Goal: Task Accomplishment & Management: Complete application form

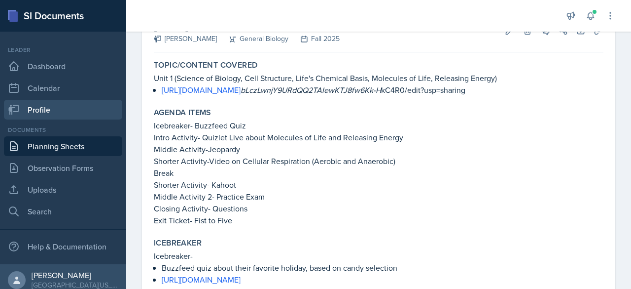
scroll to position [73, 0]
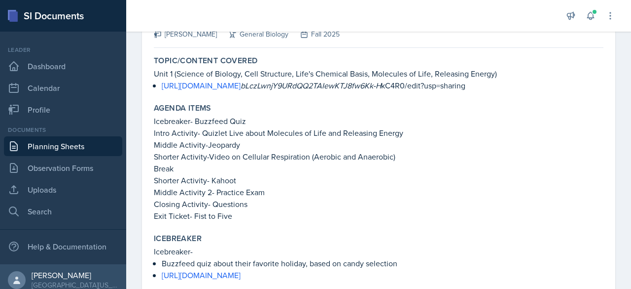
click at [71, 140] on link "Planning Sheets" at bounding box center [63, 146] width 118 height 20
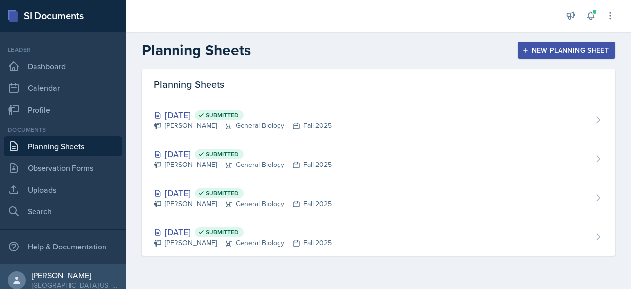
click at [561, 43] on button "New Planning Sheet" at bounding box center [567, 50] width 98 height 17
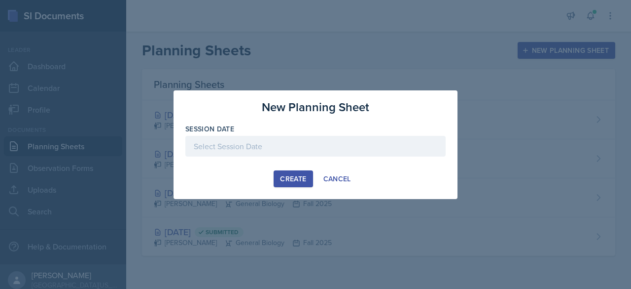
click at [231, 139] on div at bounding box center [315, 146] width 260 height 21
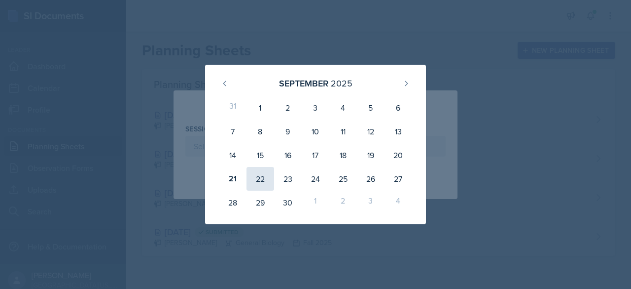
click at [251, 178] on div "22" at bounding box center [261, 179] width 28 height 24
type input "[DATE]"
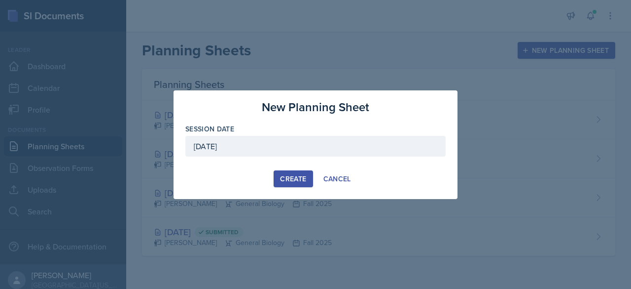
click at [293, 182] on div "Create" at bounding box center [293, 179] width 26 height 8
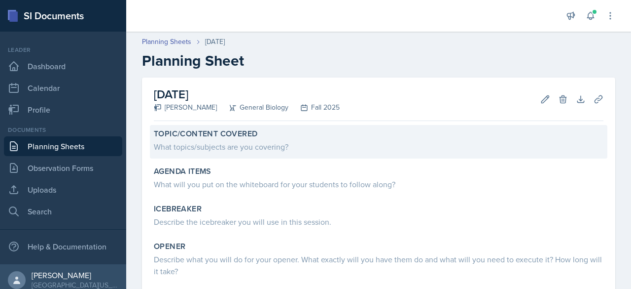
click at [196, 145] on div "What topics/subjects are you covering?" at bounding box center [379, 147] width 450 height 12
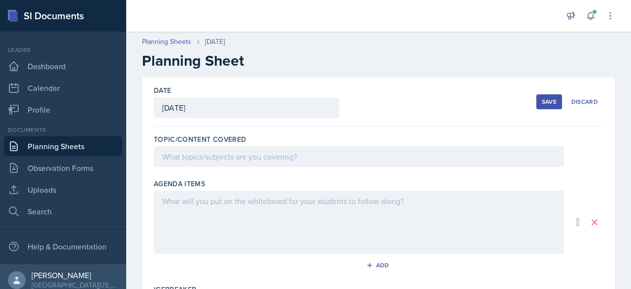
click at [197, 156] on div at bounding box center [359, 156] width 410 height 21
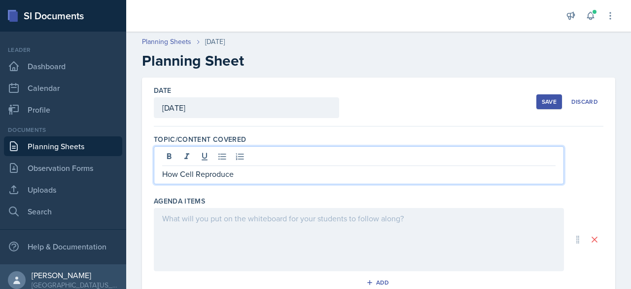
click at [178, 230] on div at bounding box center [359, 239] width 410 height 63
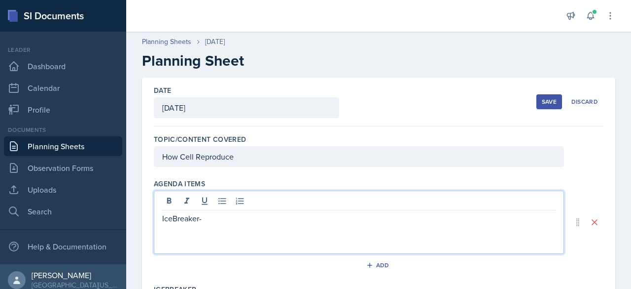
click at [175, 217] on p "IceBreaker-" at bounding box center [359, 218] width 394 height 12
click at [228, 217] on p "Icebreaker-" at bounding box center [359, 218] width 394 height 12
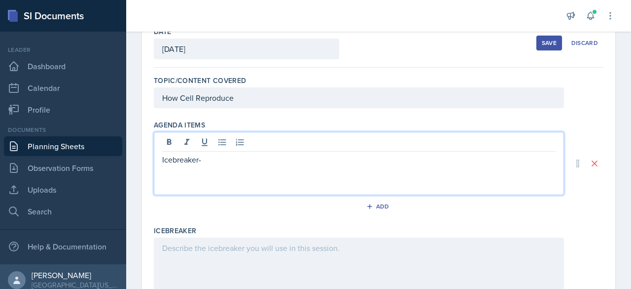
scroll to position [59, 0]
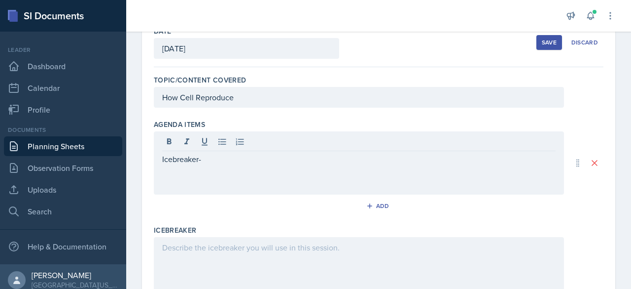
click at [542, 45] on div "Save" at bounding box center [549, 42] width 15 height 8
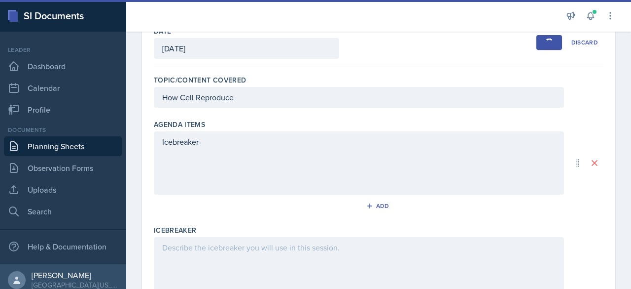
scroll to position [0, 0]
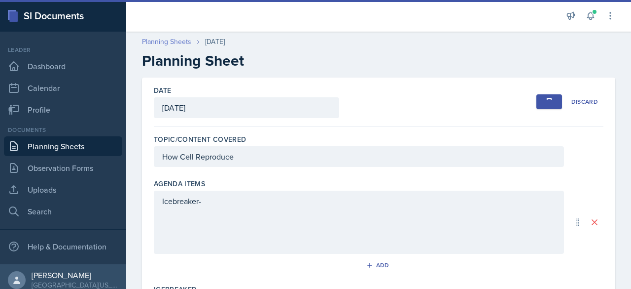
click at [171, 37] on link "Planning Sheets" at bounding box center [166, 42] width 49 height 10
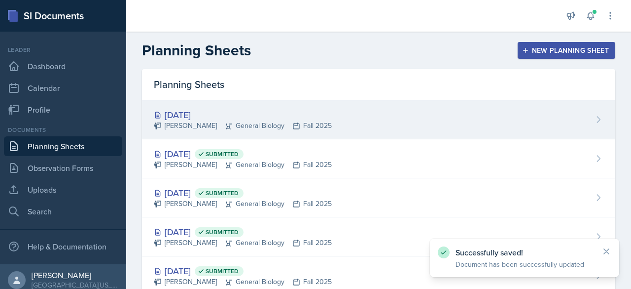
scroll to position [29, 0]
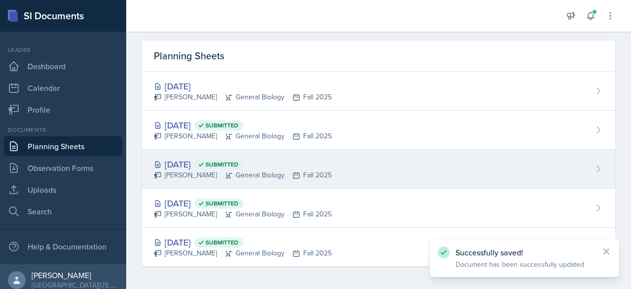
click at [179, 160] on div "[DATE] Submitted" at bounding box center [243, 163] width 178 height 13
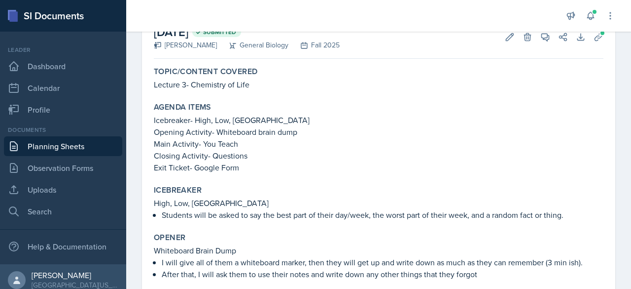
scroll to position [49, 0]
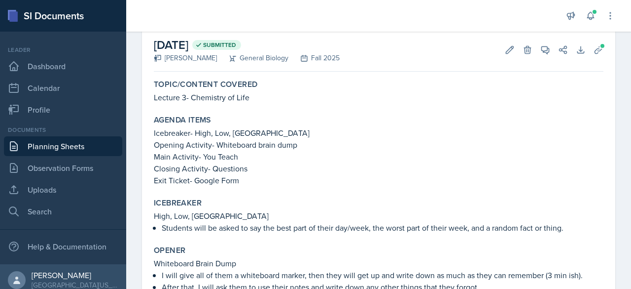
click at [69, 149] on link "Planning Sheets" at bounding box center [63, 146] width 118 height 20
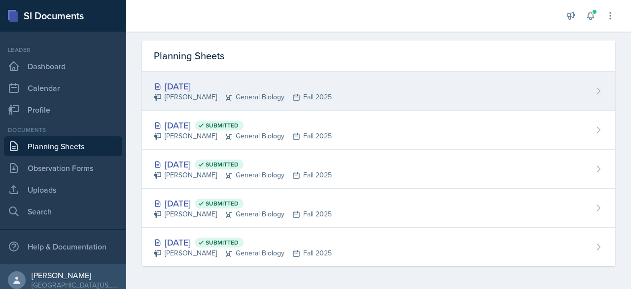
click at [231, 82] on div "[DATE]" at bounding box center [243, 85] width 178 height 13
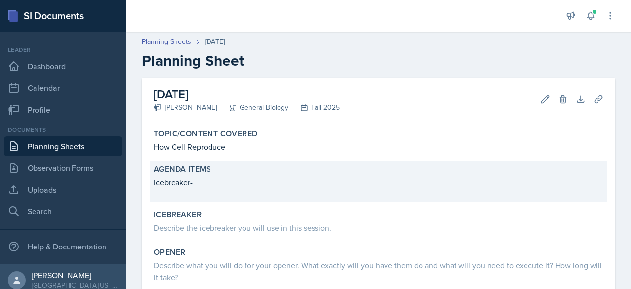
click at [241, 175] on div "Agenda items Icebreaker-" at bounding box center [379, 180] width 458 height 41
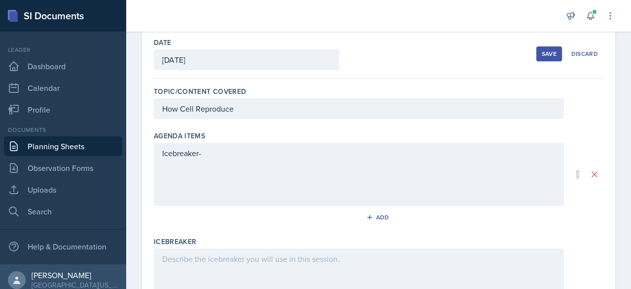
click at [229, 181] on div "Icebreaker-" at bounding box center [359, 174] width 410 height 63
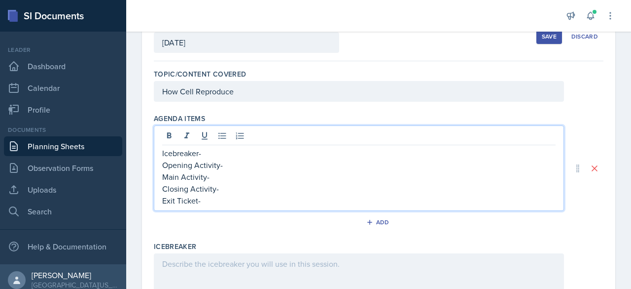
click at [216, 152] on p "Icebreaker-" at bounding box center [359, 153] width 394 height 12
click at [216, 152] on p "Icebreaker- High Low Buffalo" at bounding box center [359, 153] width 394 height 12
click at [235, 166] on p "Opening Activity-" at bounding box center [359, 165] width 394 height 12
click at [225, 176] on p "Main Activity-" at bounding box center [359, 177] width 394 height 12
click at [542, 36] on div "Save" at bounding box center [549, 37] width 15 height 8
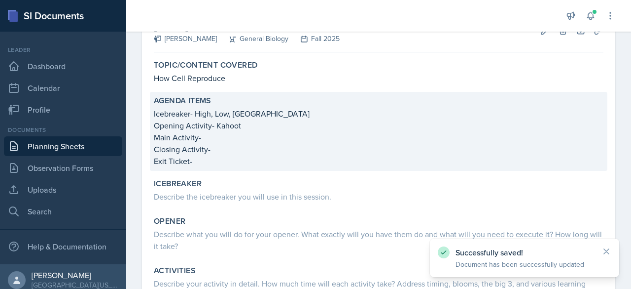
scroll to position [0, 0]
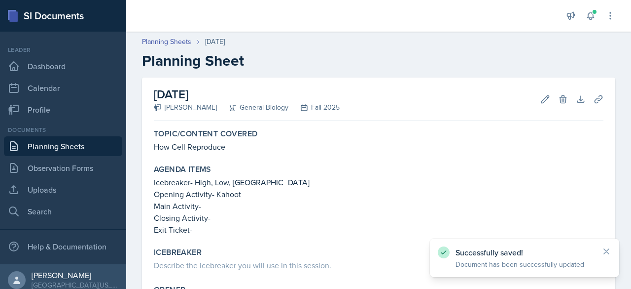
click at [87, 149] on link "Planning Sheets" at bounding box center [63, 146] width 118 height 20
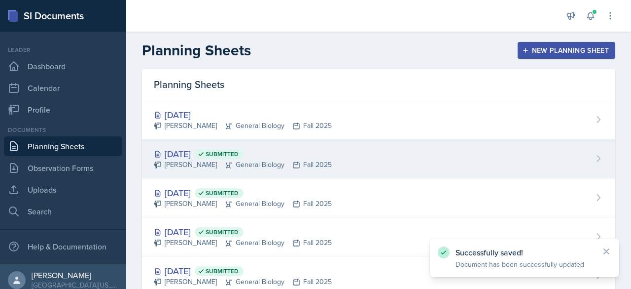
scroll to position [29, 0]
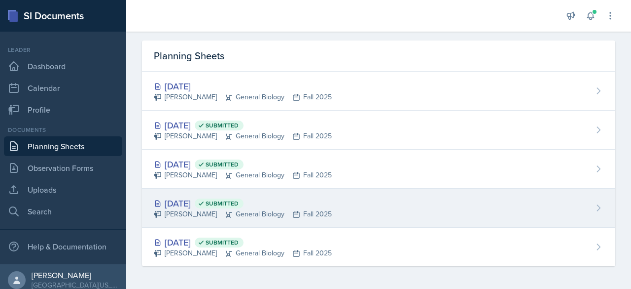
click at [192, 217] on div "[PERSON_NAME] General Biology Fall 2025" at bounding box center [243, 214] width 178 height 10
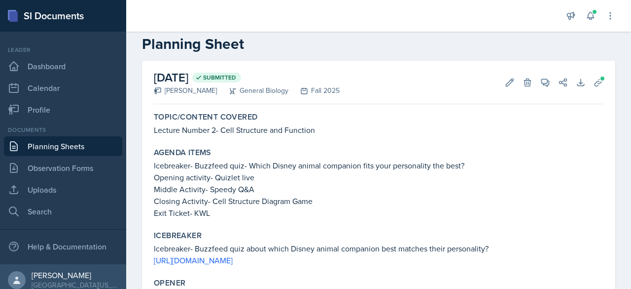
scroll to position [16, 0]
click at [73, 149] on link "Planning Sheets" at bounding box center [63, 146] width 118 height 20
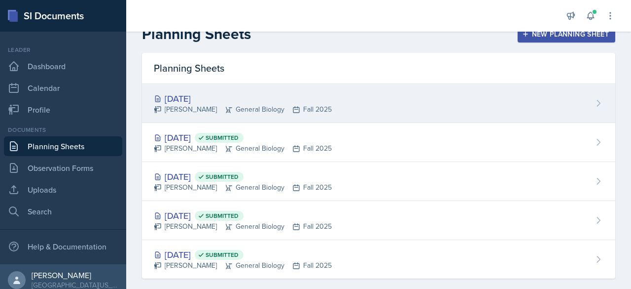
click at [197, 105] on div "[PERSON_NAME] General Biology Fall 2025" at bounding box center [243, 109] width 178 height 10
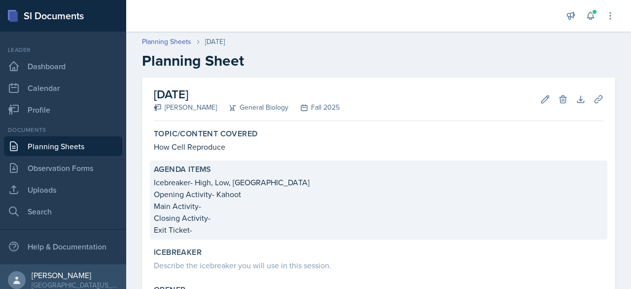
click at [215, 211] on p "Main Activity-" at bounding box center [379, 206] width 450 height 12
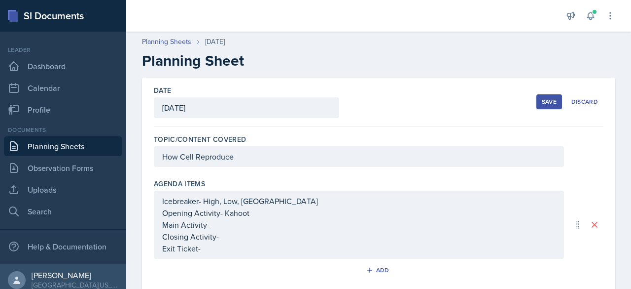
click at [227, 233] on div "Icebreaker- High, Low, Buffalo Opening Activity- Kahoot Main Activity- Closing …" at bounding box center [359, 224] width 394 height 59
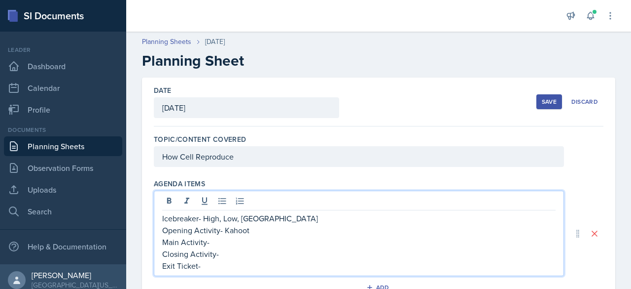
click at [227, 233] on p "Opening Activity- Kahoot" at bounding box center [359, 230] width 394 height 12
click at [226, 242] on p "Main Activity-" at bounding box center [359, 242] width 394 height 12
click at [240, 253] on p "Closing Activity-" at bounding box center [359, 254] width 394 height 12
click at [227, 269] on p "Exit Ticket-" at bounding box center [359, 265] width 394 height 12
click at [398, 181] on div "Agenda items" at bounding box center [379, 184] width 450 height 10
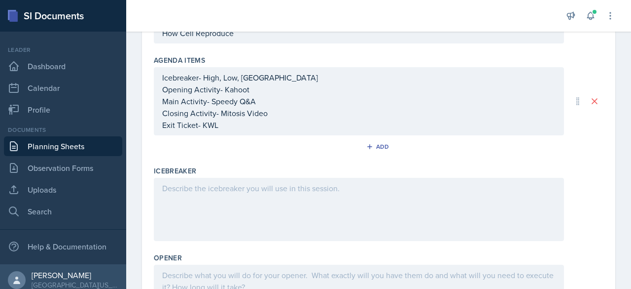
scroll to position [124, 0]
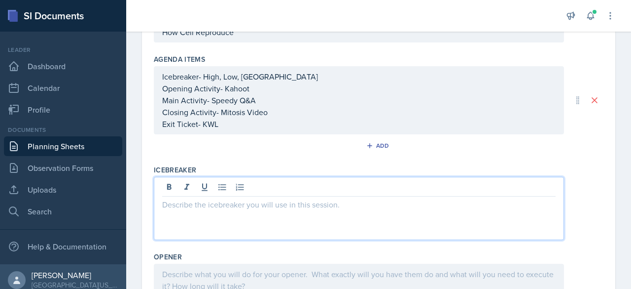
click at [398, 181] on div at bounding box center [359, 208] width 410 height 63
click at [221, 183] on icon at bounding box center [223, 187] width 10 height 10
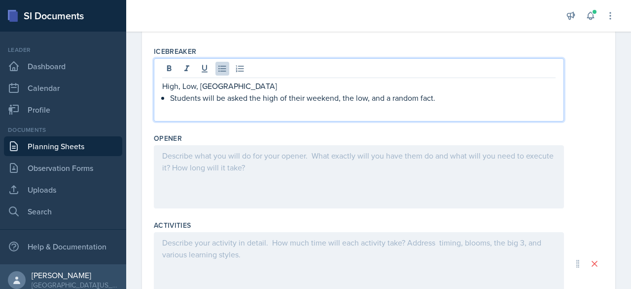
scroll to position [244, 0]
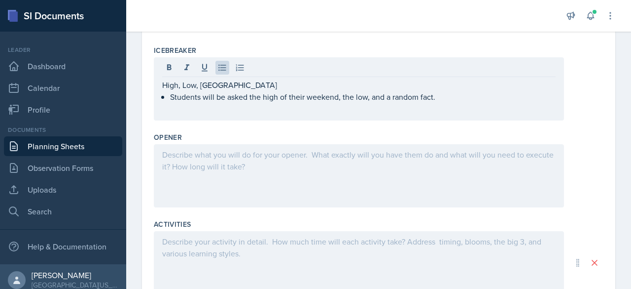
click at [184, 177] on div at bounding box center [359, 175] width 410 height 63
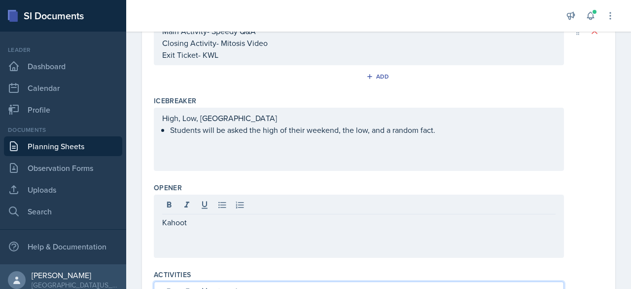
scroll to position [217, 0]
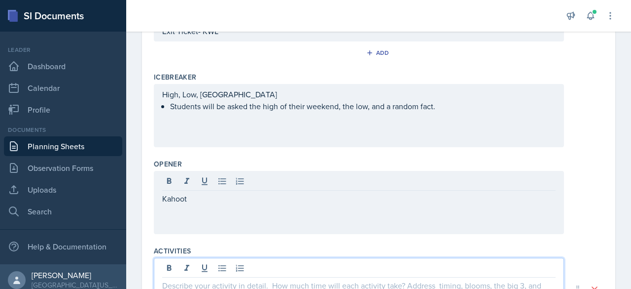
click at [181, 228] on div "Kahoot" at bounding box center [359, 202] width 410 height 63
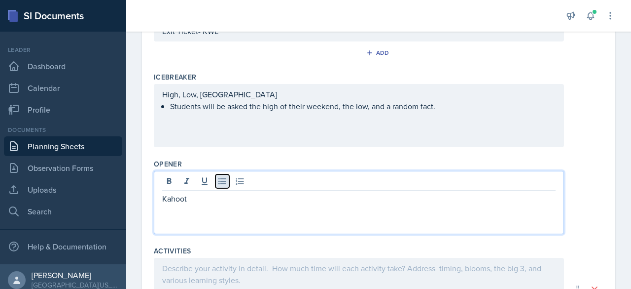
click at [221, 181] on icon at bounding box center [223, 181] width 10 height 10
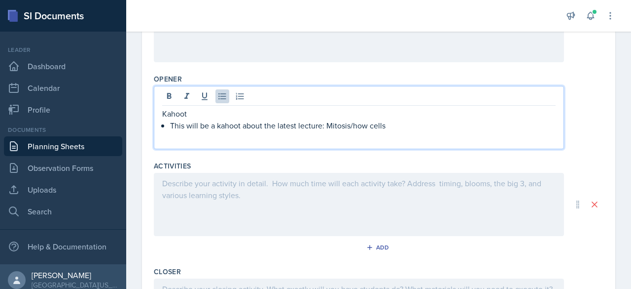
scroll to position [302, 0]
click at [222, 123] on p "This will be a kahoot about the latest lecture: Mitosis/how cells reproduce" at bounding box center [363, 125] width 386 height 12
click at [168, 194] on div at bounding box center [359, 204] width 410 height 63
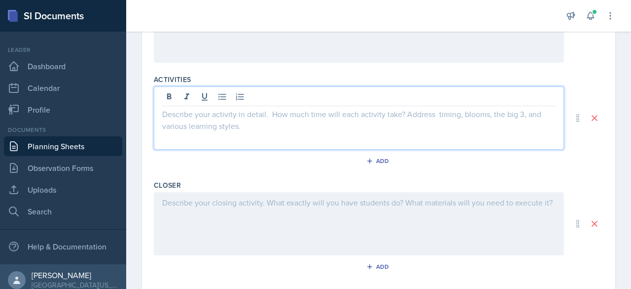
scroll to position [384, 0]
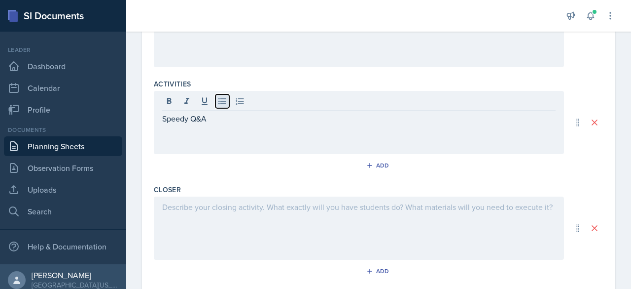
click at [223, 96] on icon at bounding box center [223, 101] width 10 height 10
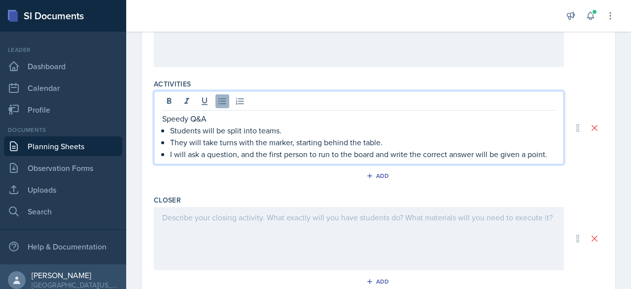
scroll to position [420, 0]
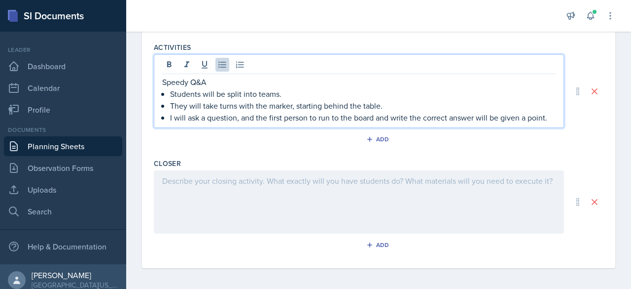
click at [206, 186] on div at bounding box center [359, 201] width 410 height 63
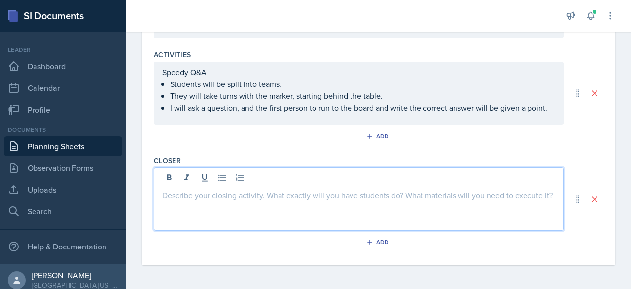
scroll to position [410, 0]
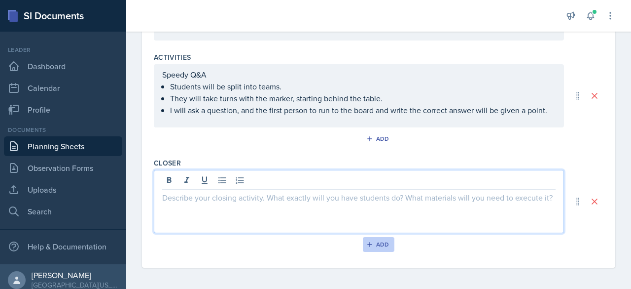
click at [366, 241] on icon "button" at bounding box center [369, 244] width 7 height 7
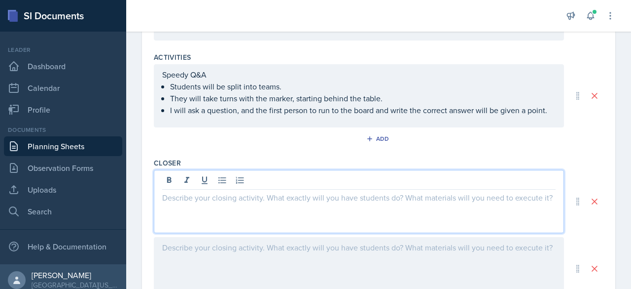
click at [254, 181] on div at bounding box center [359, 201] width 410 height 63
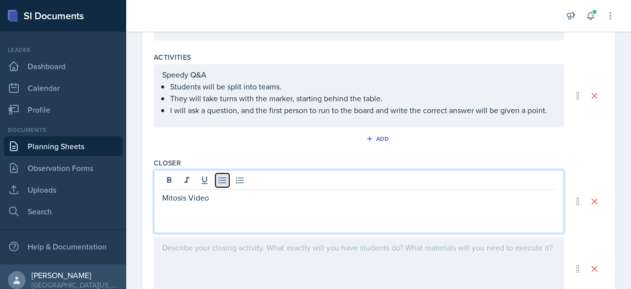
click at [218, 177] on icon at bounding box center [223, 180] width 10 height 10
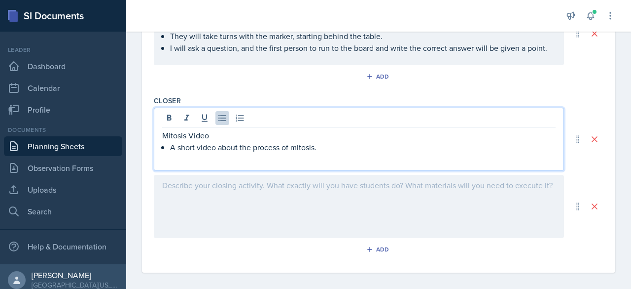
click at [204, 195] on div at bounding box center [359, 206] width 410 height 63
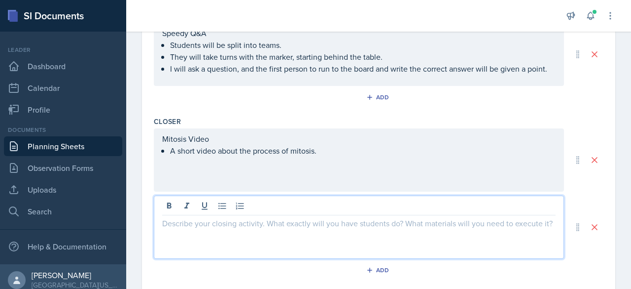
scroll to position [477, 0]
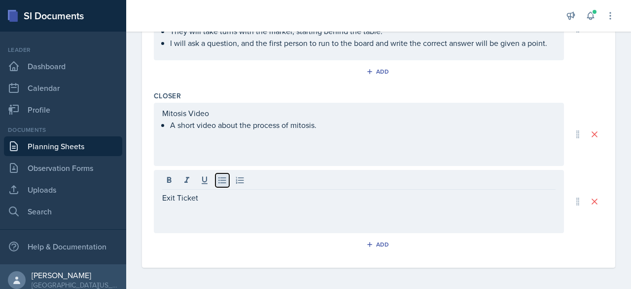
click at [218, 176] on icon at bounding box center [223, 180] width 10 height 10
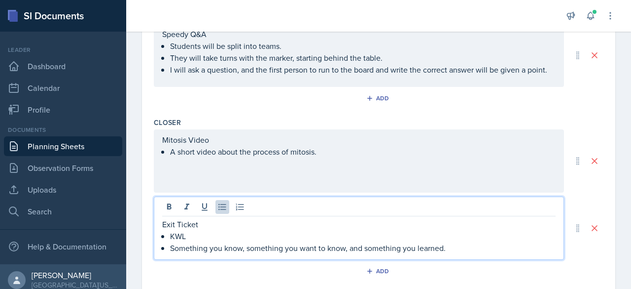
click at [334, 153] on p "A short video about the process of mitosis." at bounding box center [363, 152] width 386 height 12
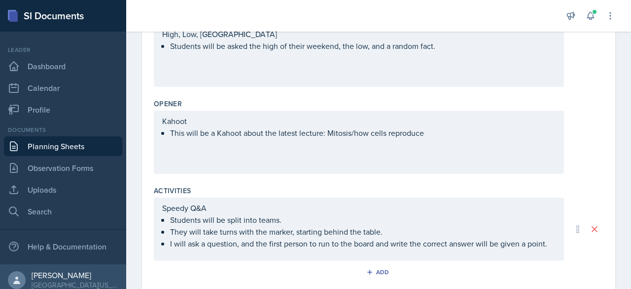
scroll to position [294, 0]
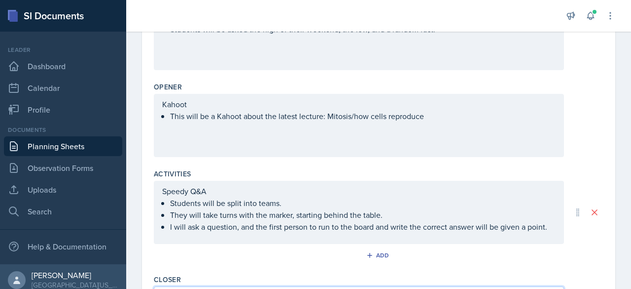
click at [447, 110] on p "Kahoot" at bounding box center [359, 104] width 394 height 12
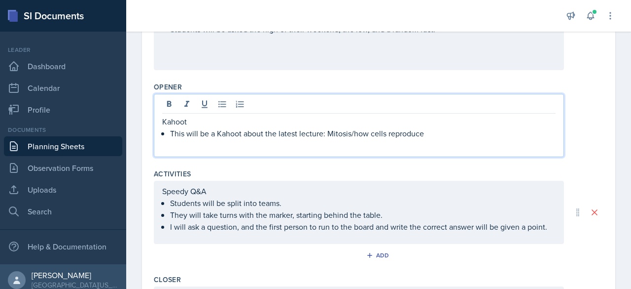
click at [446, 127] on p "This will be a Kahoot about the latest lecture: Mitosis/how cells reproduce" at bounding box center [363, 133] width 386 height 12
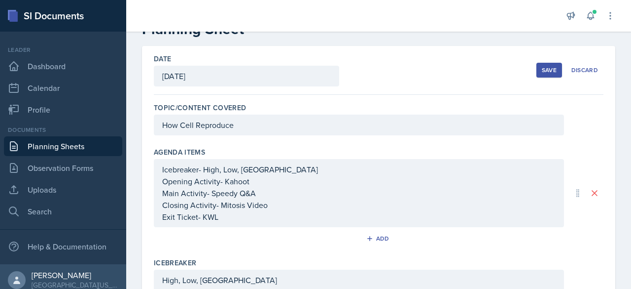
scroll to position [31, 0]
click at [550, 63] on button "Save" at bounding box center [550, 70] width 26 height 15
